Goal: Information Seeking & Learning: Get advice/opinions

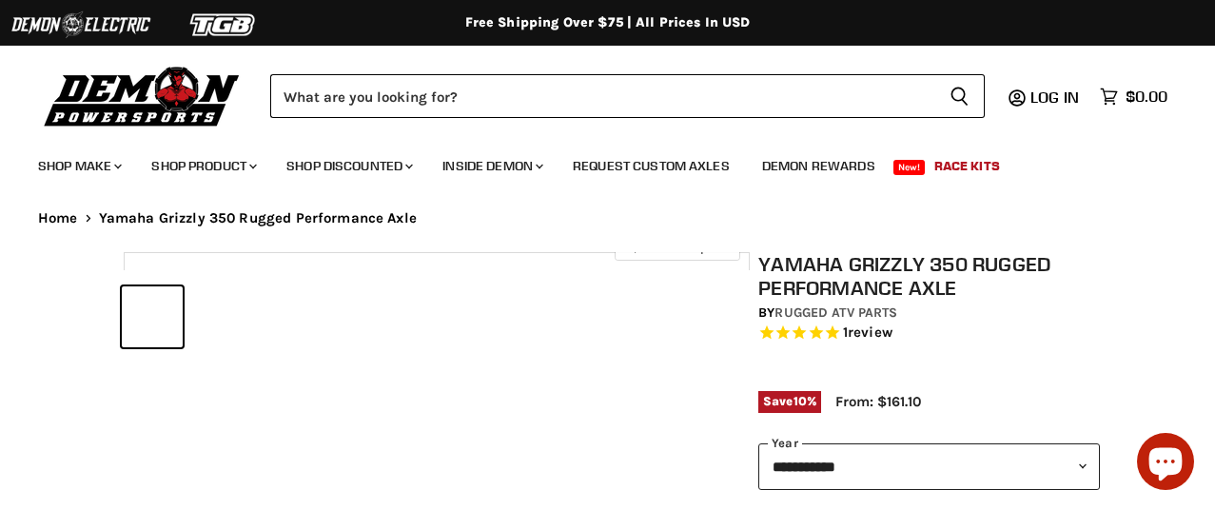
select select "******"
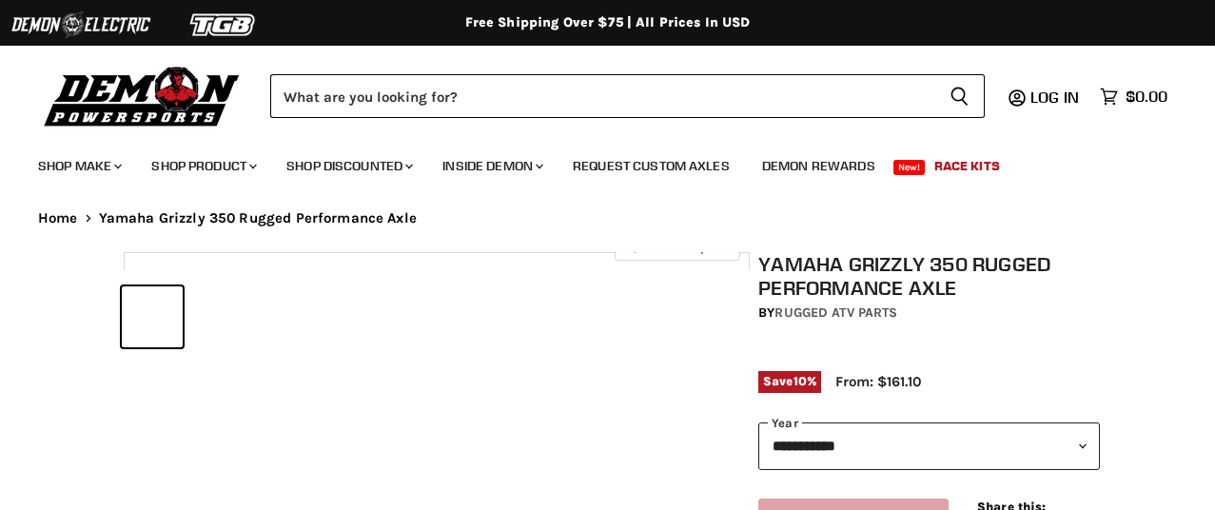
select select "******"
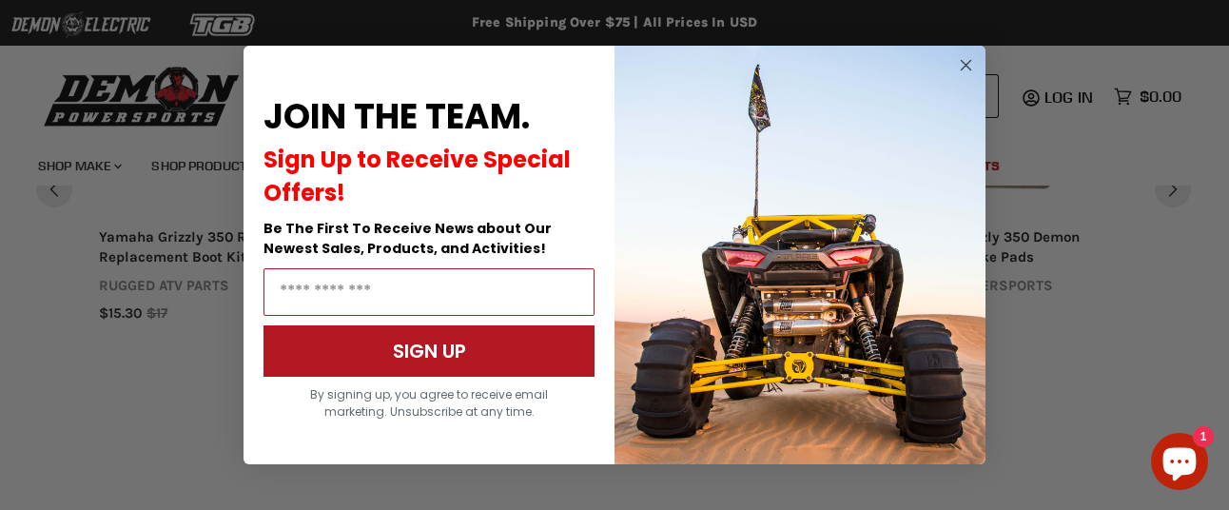
scroll to position [1956, 0]
